Goal: Task Accomplishment & Management: Use online tool/utility

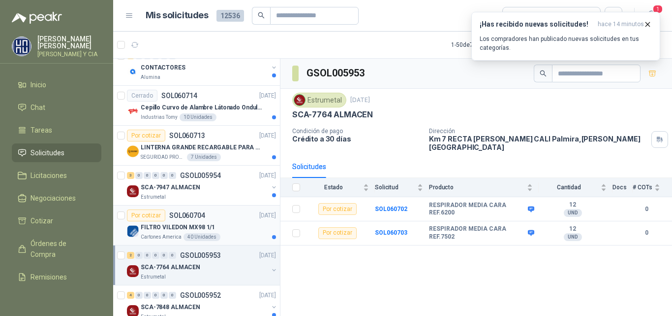
scroll to position [394, 0]
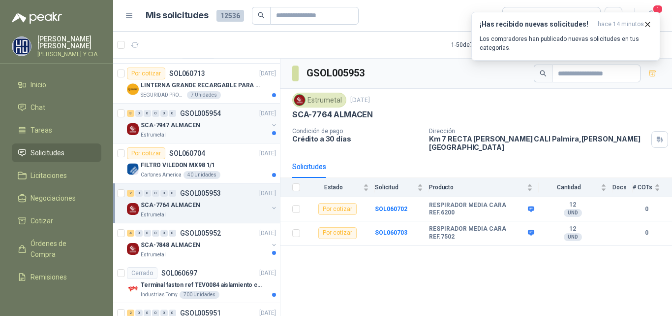
click at [197, 134] on div "Estrumetal" at bounding box center [204, 135] width 127 height 8
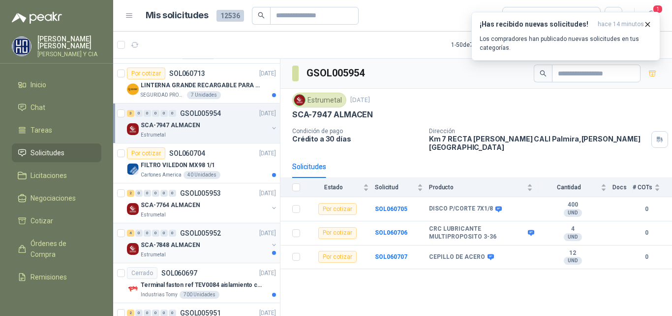
click at [196, 243] on p "SCA-7848 ALMACEN" at bounding box center [171, 244] width 60 height 9
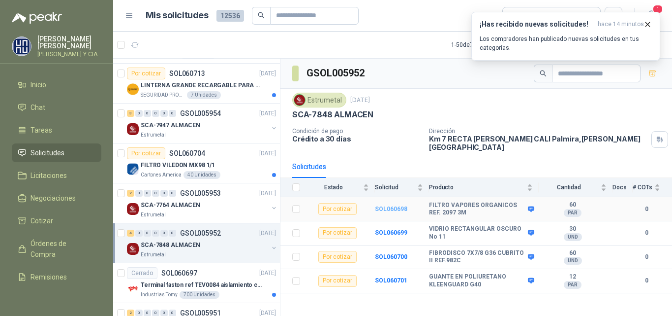
click at [389, 205] on b "SOL060698" at bounding box center [391, 208] width 32 height 7
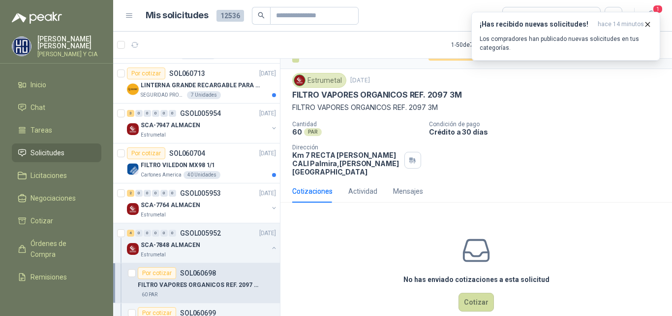
scroll to position [27, 0]
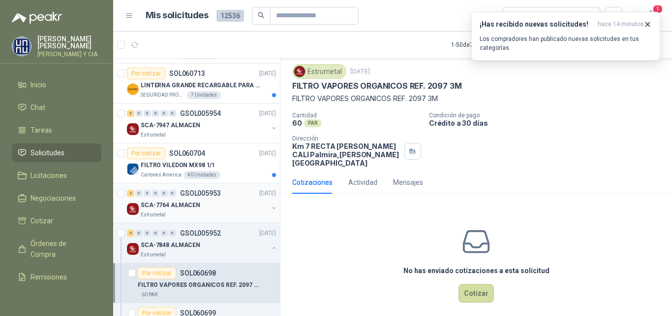
click at [181, 211] on div "Estrumetal" at bounding box center [204, 215] width 127 height 8
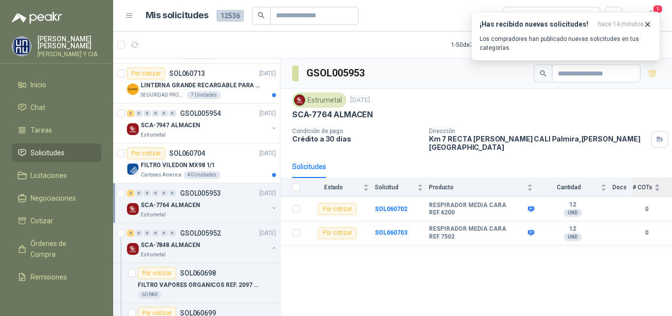
click at [640, 184] on span "# COTs" at bounding box center [643, 187] width 20 height 7
click at [641, 197] on td "0" at bounding box center [652, 209] width 39 height 24
click at [324, 203] on div "Por cotizar" at bounding box center [337, 209] width 38 height 12
click at [329, 206] on div "Por cotizar" at bounding box center [337, 209] width 38 height 12
click at [333, 203] on div "Por cotizar" at bounding box center [337, 209] width 38 height 12
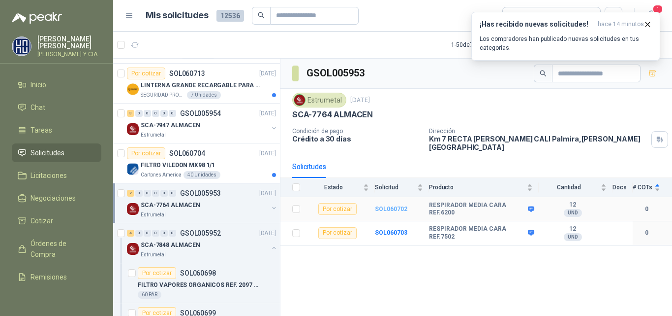
click at [404, 205] on b "SOL060702" at bounding box center [391, 208] width 32 height 7
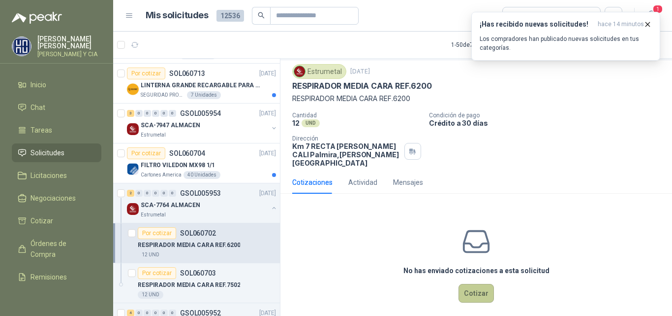
click at [472, 286] on button "Cotizar" at bounding box center [476, 293] width 35 height 19
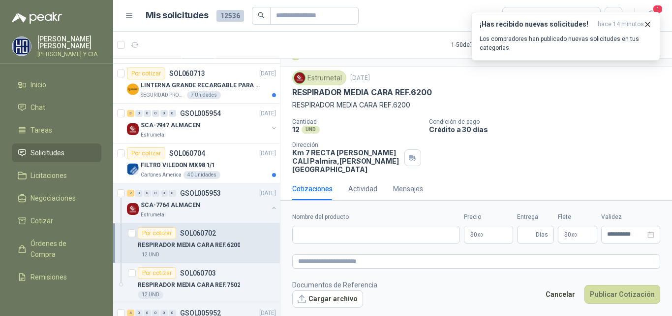
scroll to position [20, 0]
click at [368, 238] on input "Nombre del producto" at bounding box center [376, 234] width 168 height 18
click at [334, 232] on input "Nombre del producto" at bounding box center [376, 234] width 168 height 18
click at [315, 99] on div "Estrumetal [DATE] RESPIRADOR MEDIA CARA REF.6200 RESPIRADOR MEDIA CARA REF.6200" at bounding box center [476, 91] width 368 height 40
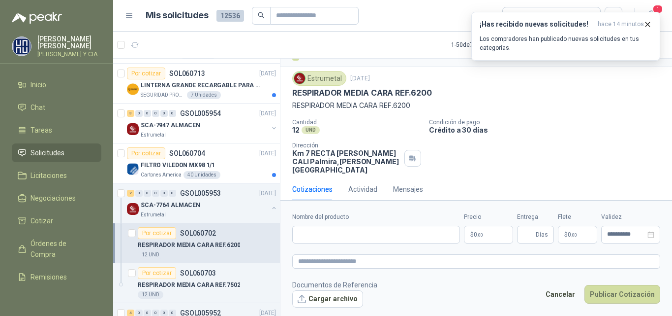
click at [341, 108] on p "RESPIRADOR MEDIA CARA REF.6200" at bounding box center [476, 105] width 368 height 11
copy p "RESPIRADOR MEDIA CARA REF.6200"
click at [335, 238] on input "Nombre del producto" at bounding box center [376, 234] width 168 height 18
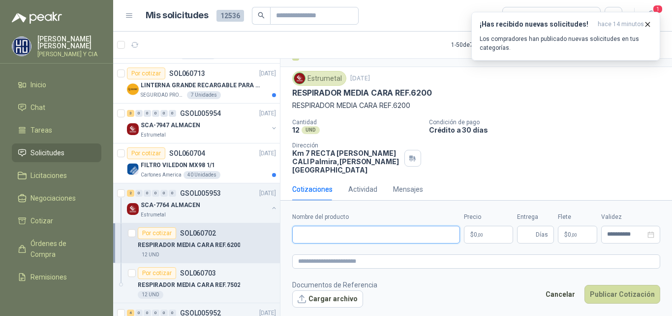
paste input "**********"
type input "**********"
click at [539, 166] on div "Estrumetal [DATE] RESPIRADOR MEDIA CARA REF.6200 RESPIRADOR MEDIA CARA REF.620…" at bounding box center [477, 122] width 392 height 111
click at [465, 268] on textarea at bounding box center [476, 261] width 368 height 14
click at [487, 242] on body "[PERSON_NAME] [PERSON_NAME] Y CIA Inicio Chat Tareas Solicitudes Licitaciones N…" at bounding box center [336, 158] width 672 height 316
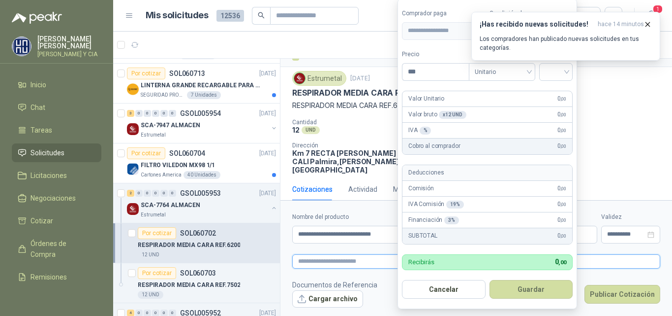
click at [391, 267] on textarea at bounding box center [476, 261] width 368 height 14
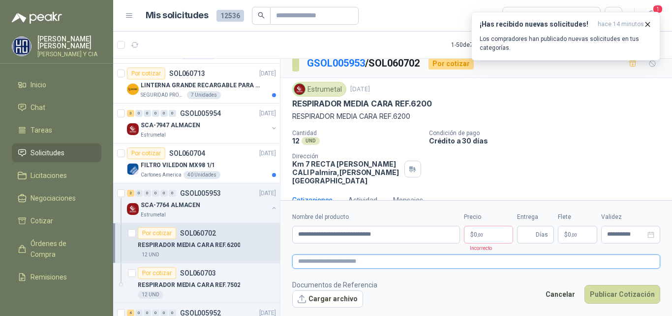
scroll to position [0, 0]
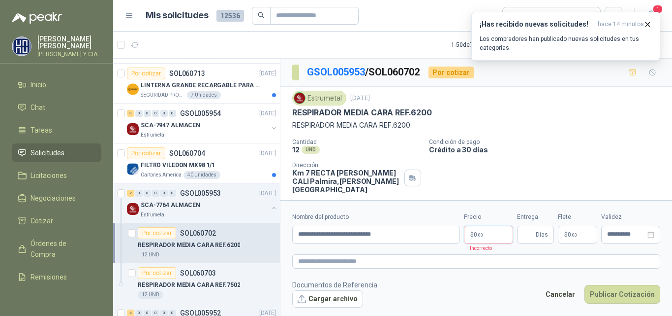
click at [486, 235] on body "[PERSON_NAME] [PERSON_NAME] Y CIA Inicio Chat Tareas Solicitudes Licitaciones N…" at bounding box center [336, 158] width 672 height 316
click at [366, 251] on form "**********" at bounding box center [477, 259] width 392 height 119
click at [496, 234] on body "[PERSON_NAME] [PERSON_NAME] Y CIA Inicio Chat Tareas Solicitudes Licitaciones N…" at bounding box center [336, 158] width 672 height 316
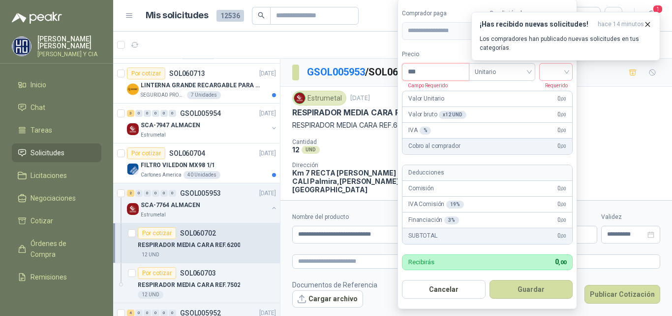
click at [435, 73] on input "***" at bounding box center [436, 72] width 66 height 17
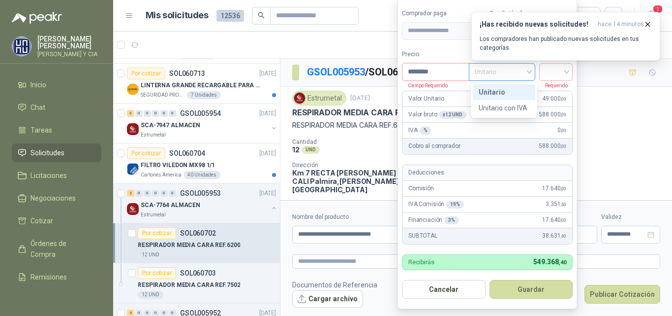
click at [522, 77] on span "Unitario" at bounding box center [502, 71] width 55 height 15
click at [550, 76] on input "search" at bounding box center [556, 71] width 22 height 15
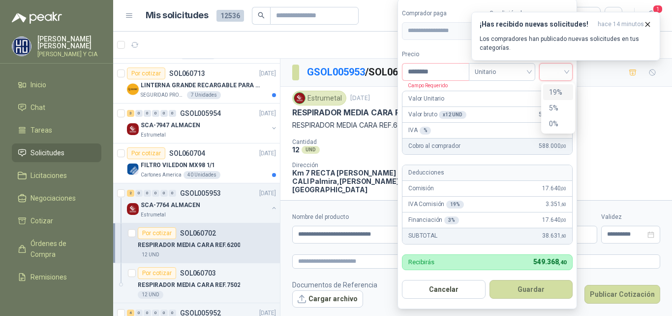
click at [560, 97] on div "19%" at bounding box center [558, 92] width 30 height 16
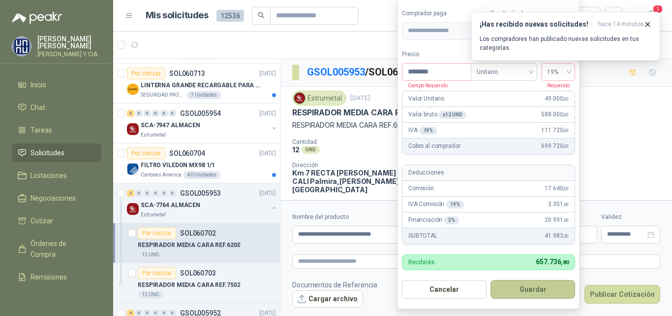
click at [534, 289] on button "Guardar" at bounding box center [533, 289] width 85 height 19
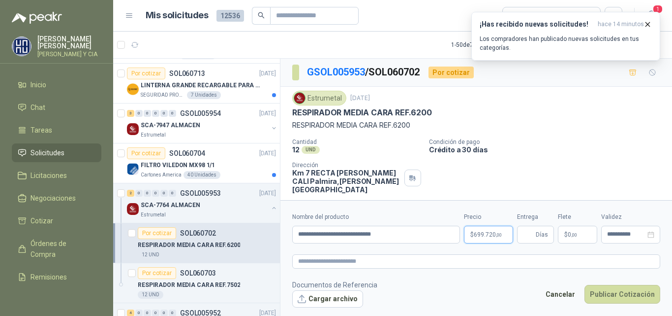
click at [488, 236] on body "[PERSON_NAME] [PERSON_NAME] Y CIA Inicio Chat Tareas Solicitudes Licitaciones N…" at bounding box center [336, 158] width 672 height 316
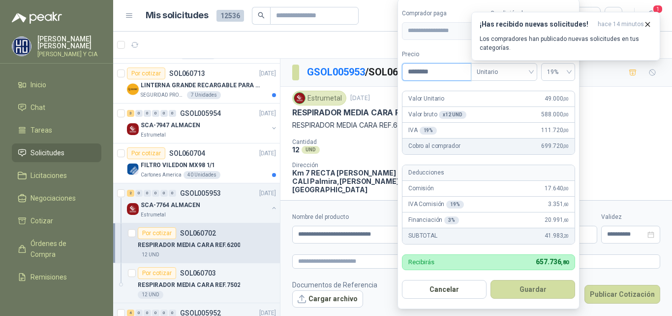
click at [421, 74] on input "********" at bounding box center [437, 72] width 68 height 17
type input "********"
click at [540, 287] on button "Guardar" at bounding box center [533, 289] width 85 height 19
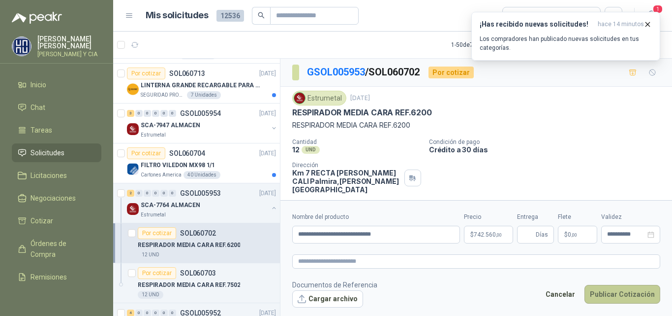
click at [621, 293] on button "Publicar Cotización" at bounding box center [623, 294] width 76 height 19
type input "*"
click at [623, 281] on footer "Documentos de Referencia Cargar archivo Cancelar Publicar Cotización" at bounding box center [476, 293] width 368 height 29
click at [623, 285] on button "Publicar Cotización" at bounding box center [623, 294] width 76 height 19
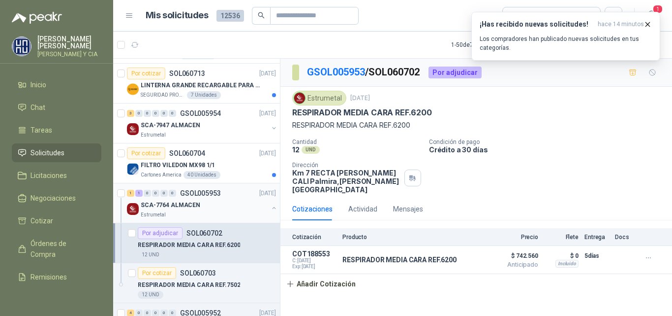
drag, startPoint x: 187, startPoint y: 198, endPoint x: 201, endPoint y: 209, distance: 17.5
click at [188, 198] on div "1 1 0 0 0 0 GSOL005953 [DATE]" at bounding box center [202, 193] width 151 height 12
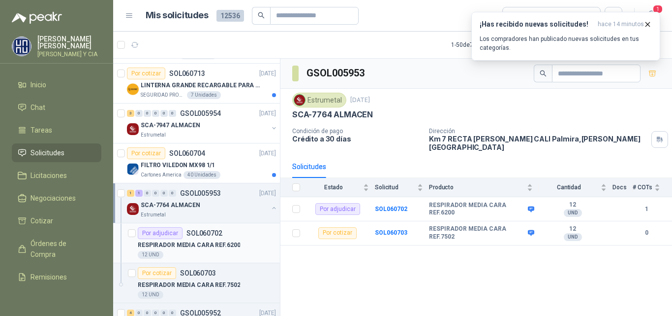
click at [218, 236] on p "SOL060702" at bounding box center [205, 232] width 36 height 7
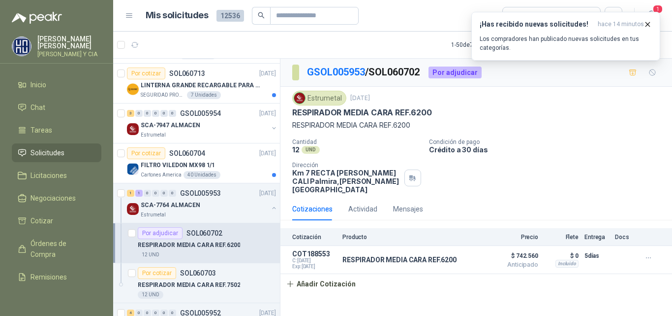
click at [450, 69] on div "Por adjudicar" at bounding box center [455, 72] width 53 height 12
click at [243, 206] on div "SCA-7764 ALMACEN" at bounding box center [204, 205] width 127 height 12
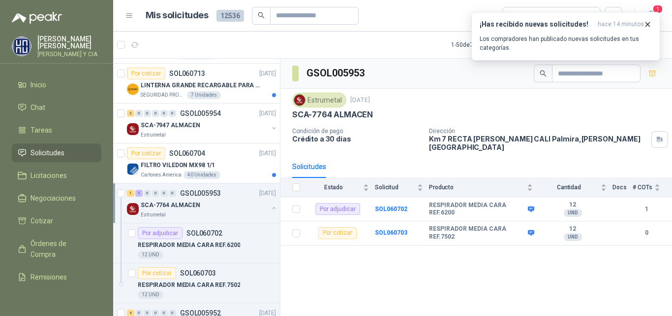
click at [395, 63] on div "GSOL005953" at bounding box center [477, 74] width 392 height 30
click at [662, 16] on header "Mis solicitudes 12536 Todas 1" at bounding box center [392, 16] width 559 height 32
click at [648, 23] on icon "button" at bounding box center [648, 24] width 8 height 8
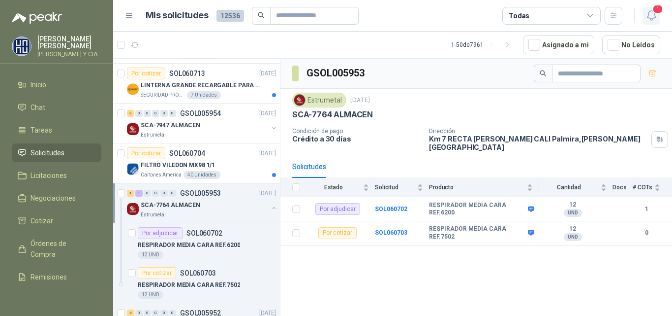
click at [660, 12] on span "1" at bounding box center [658, 8] width 11 height 9
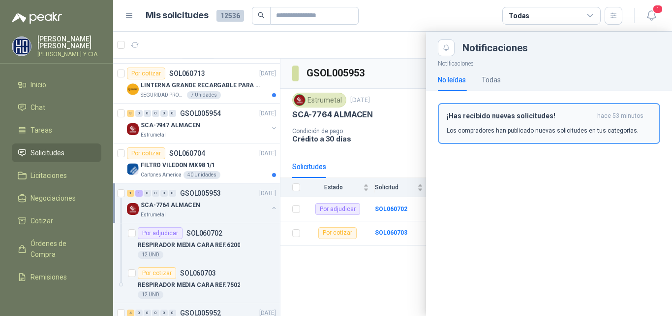
click at [534, 129] on p "Los compradores han publicado nuevas solicitudes en tus categorías." at bounding box center [543, 130] width 192 height 9
